Goal: Task Accomplishment & Management: Complete application form

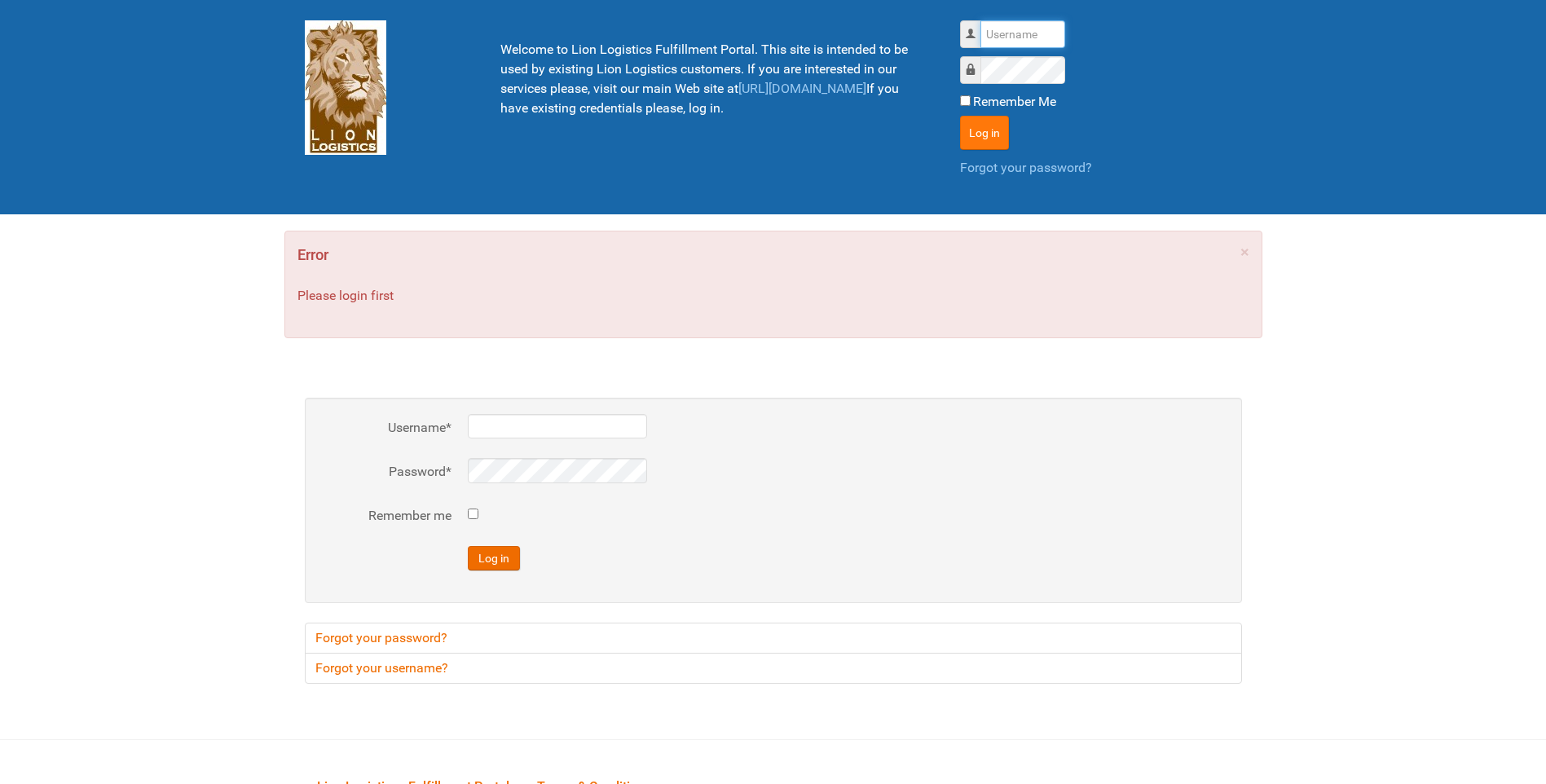
type input "lion"
click at [969, 140] on button "Log in" at bounding box center [984, 133] width 49 height 34
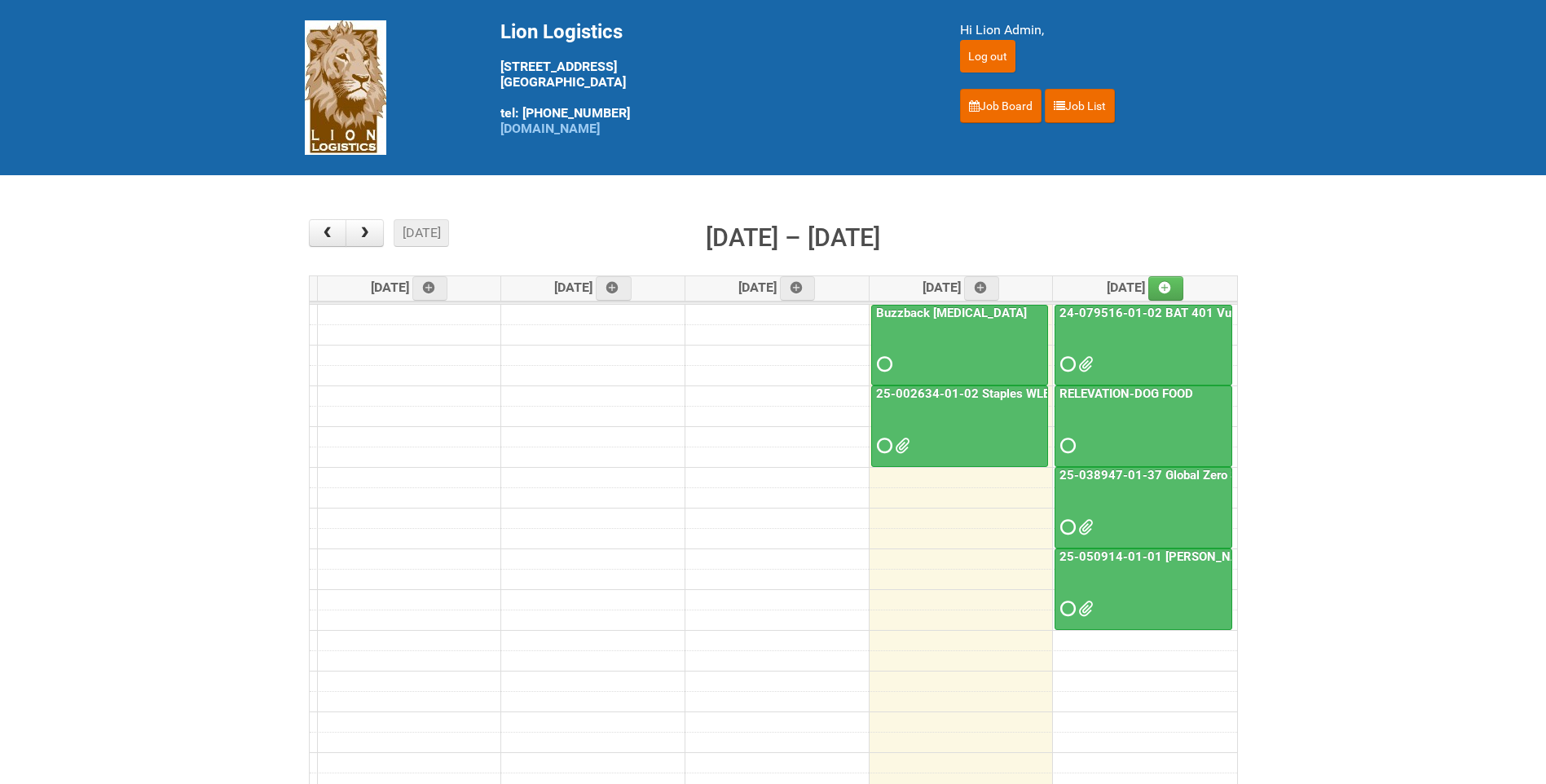
click at [1145, 403] on div "RELEVATION-DOG FOOD" at bounding box center [1143, 422] width 176 height 71
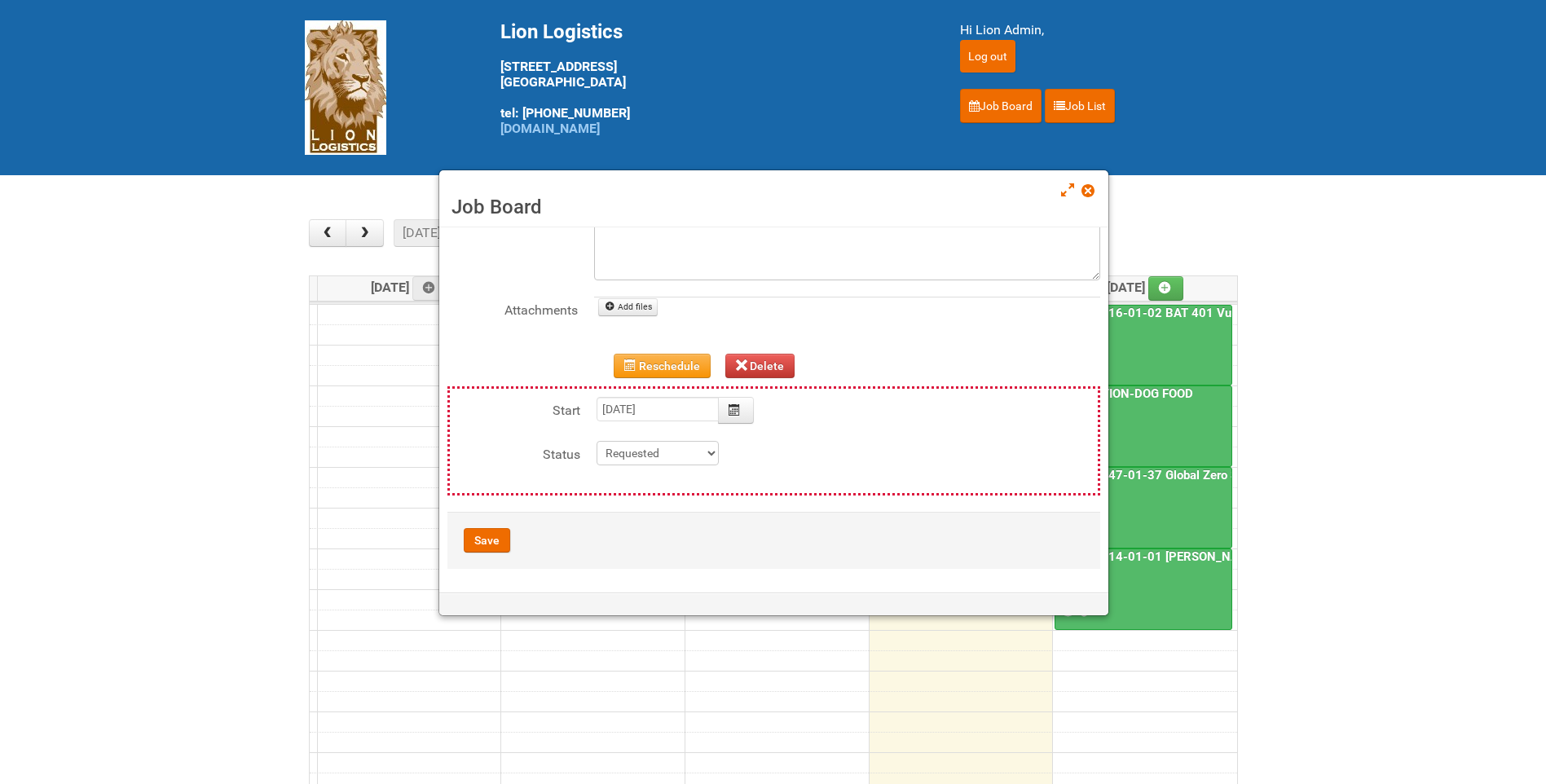
scroll to position [155, 0]
click at [730, 412] on icon "Calendar" at bounding box center [734, 409] width 11 height 11
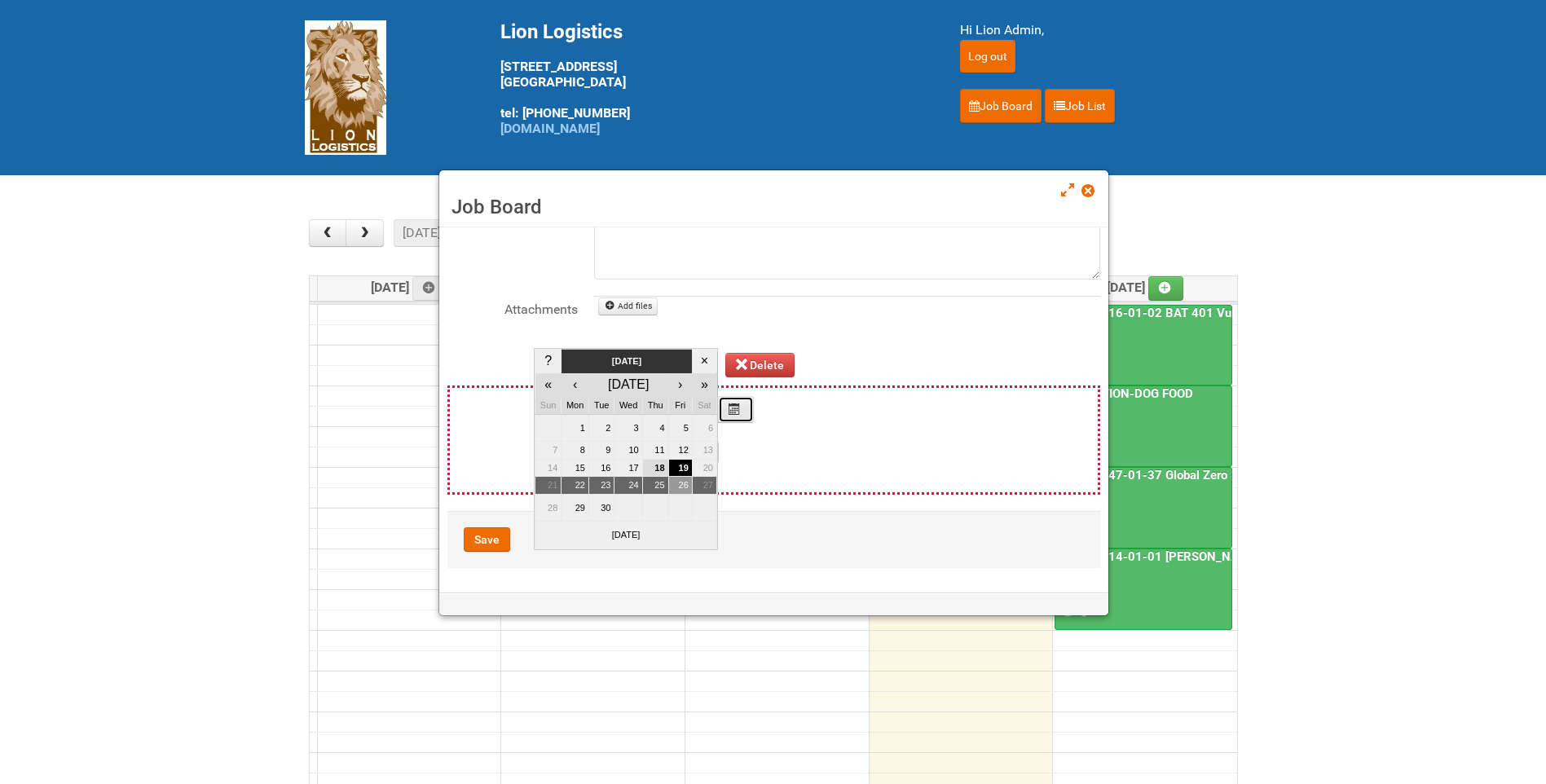
click at [681, 484] on td "26" at bounding box center [680, 486] width 24 height 18
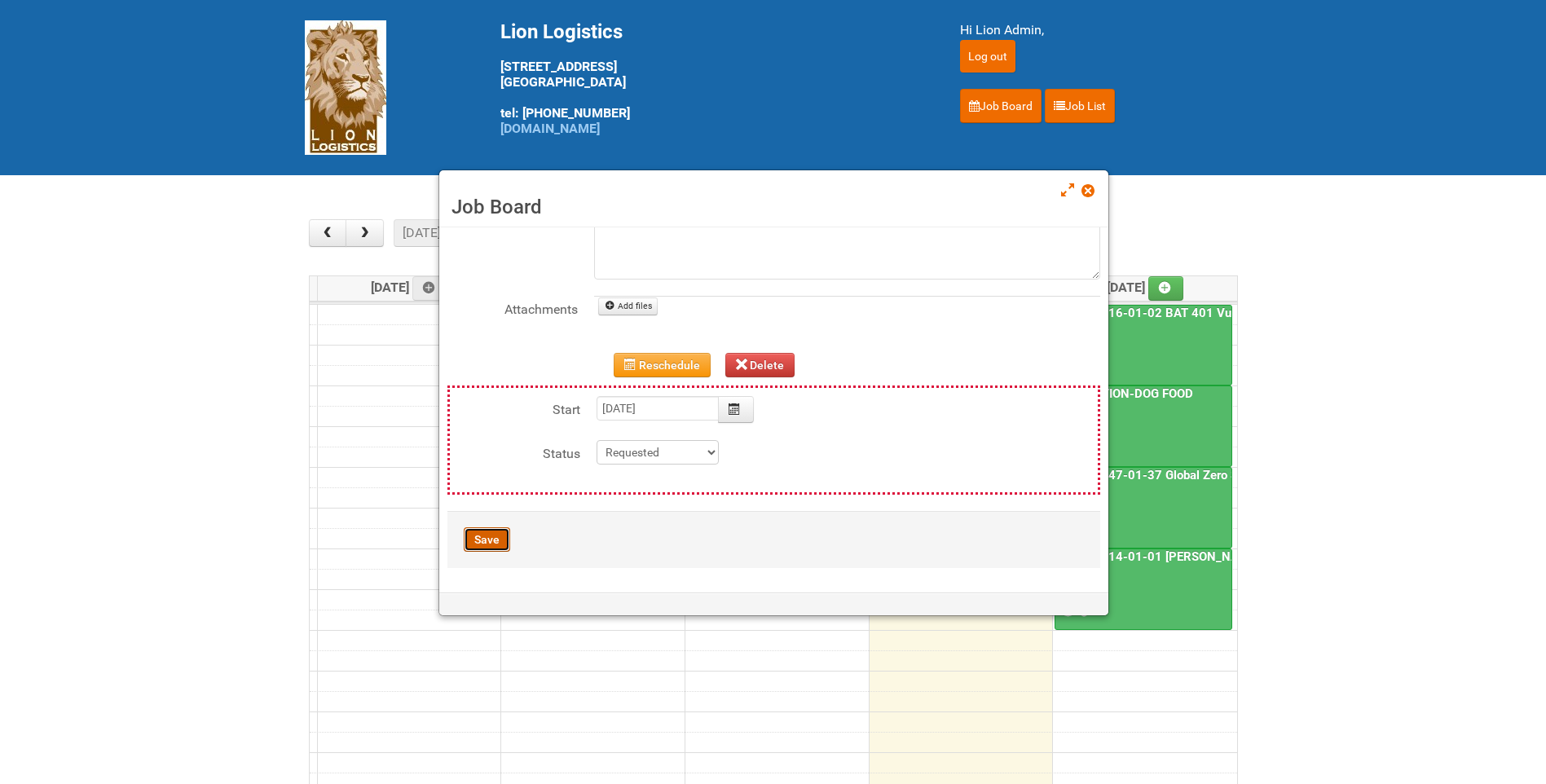
click at [485, 541] on button "Save" at bounding box center [487, 540] width 47 height 25
type input "[DATE] 11:00:00"
